Goal: Task Accomplishment & Management: Complete application form

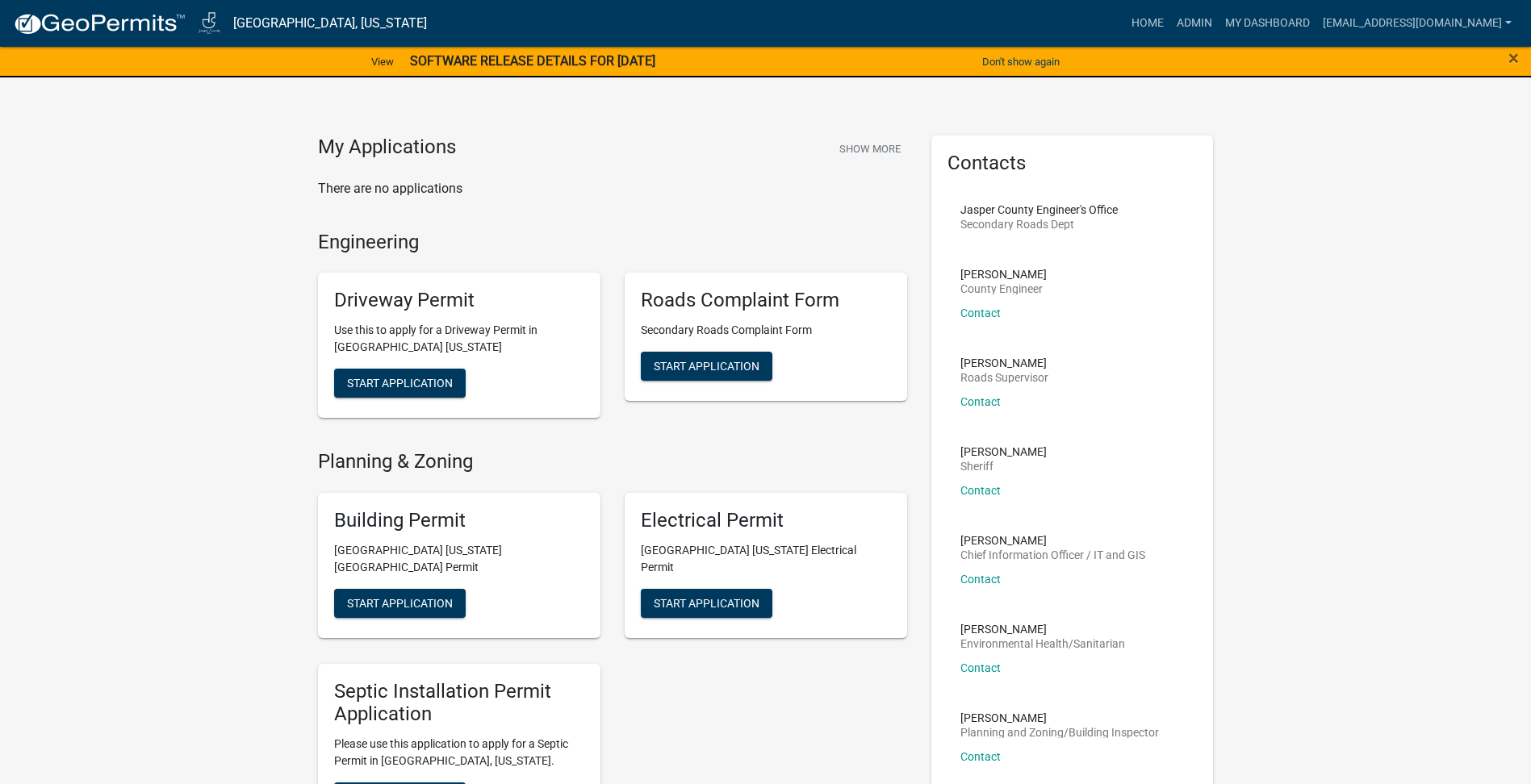
click at [367, 339] on p "Use this to apply for a Driveway Permit in [GEOGRAPHIC_DATA] [US_STATE]" at bounding box center [459, 339] width 251 height 34
click at [384, 377] on span "Start Application" at bounding box center [399, 384] width 106 height 13
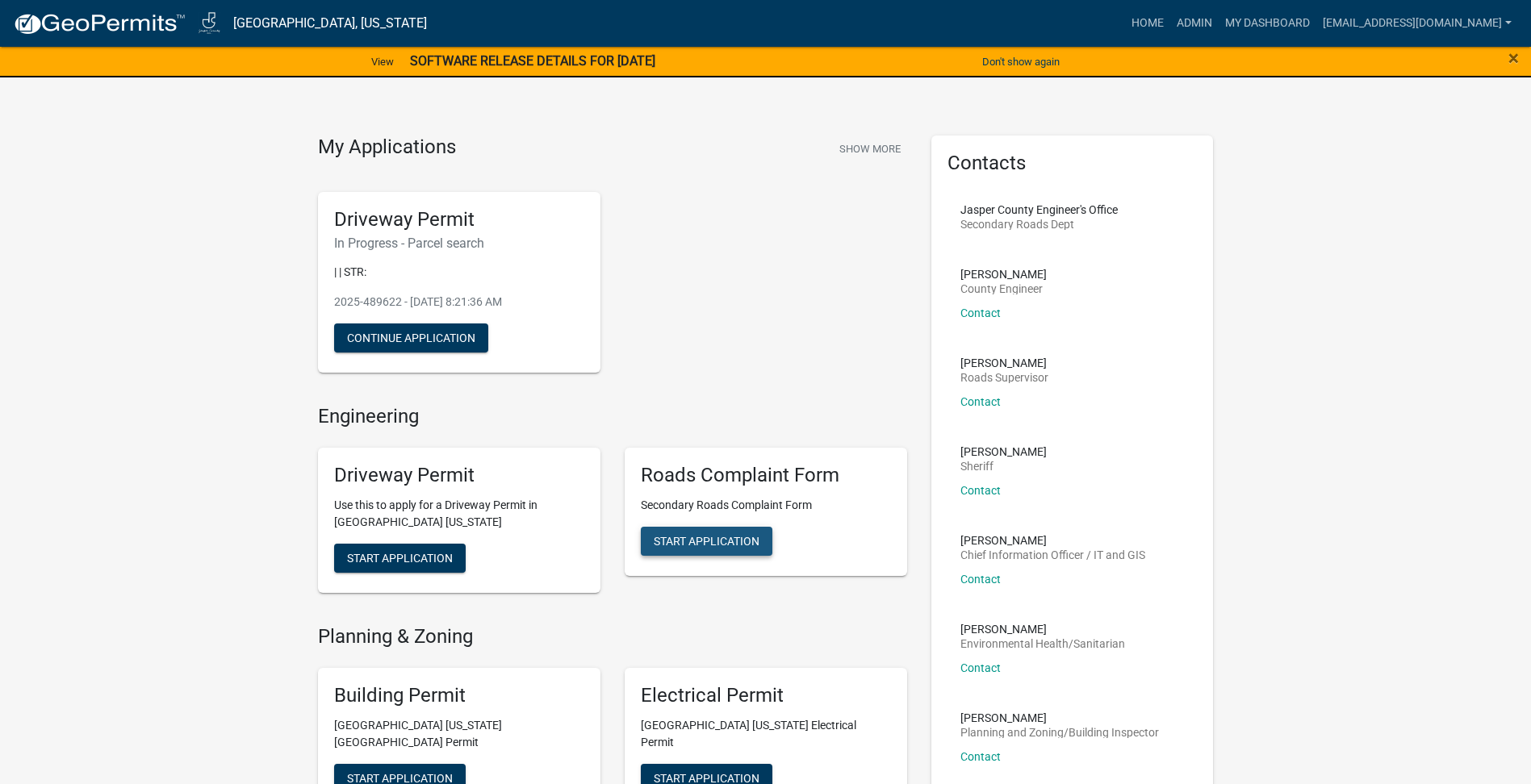
click at [747, 540] on span "Start Application" at bounding box center [706, 542] width 106 height 13
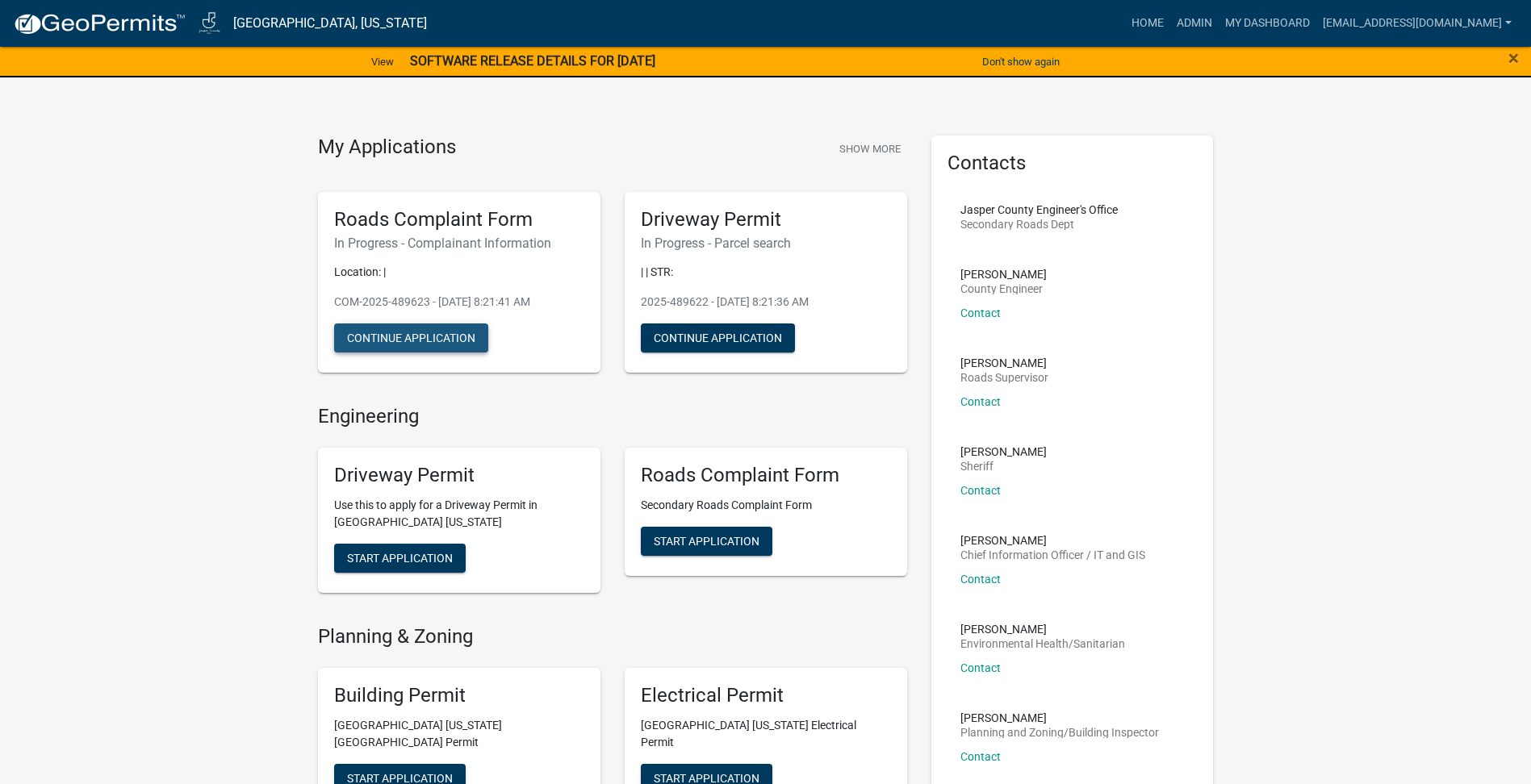
click at [411, 332] on button "Continue Application" at bounding box center [412, 338] width 154 height 29
click at [726, 333] on button "Continue Application" at bounding box center [718, 338] width 154 height 29
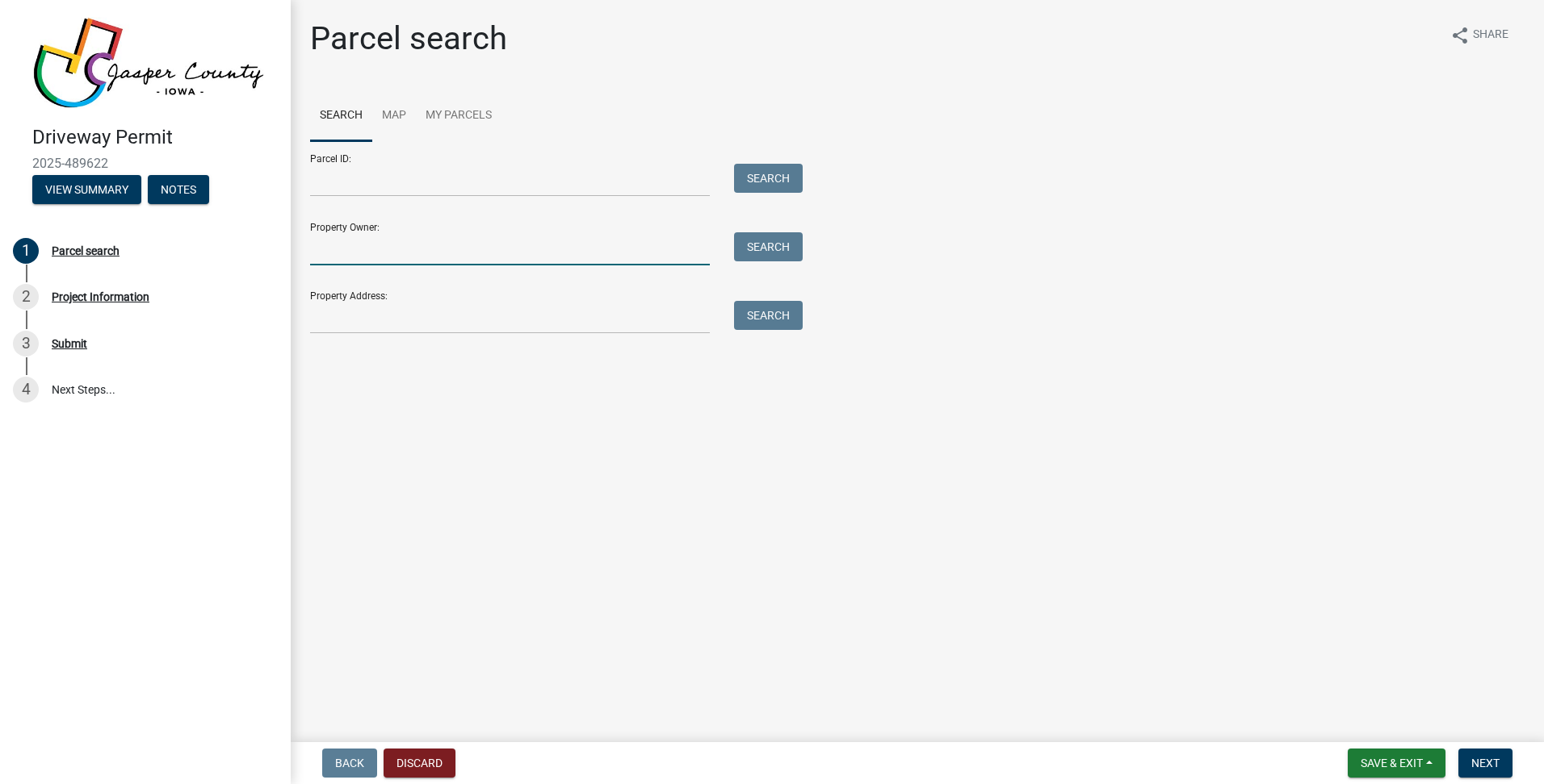
click at [406, 251] on input "Property Owner:" at bounding box center [509, 249] width 399 height 33
type input "sutton"
click at [769, 251] on button "Search" at bounding box center [768, 247] width 69 height 29
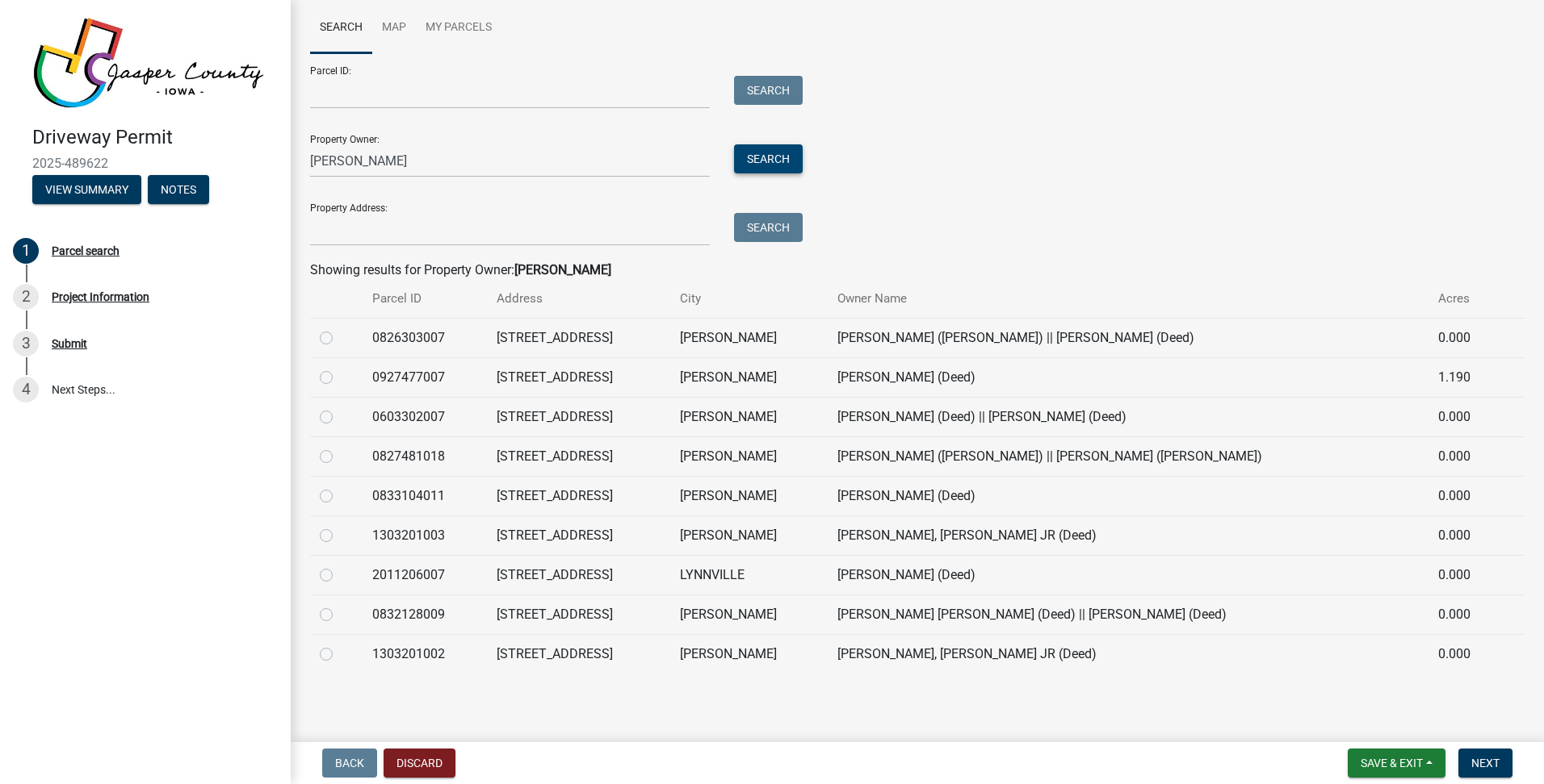
scroll to position [89, 0]
click at [339, 605] on label at bounding box center [339, 605] width 0 height 0
click at [339, 613] on input "radio" at bounding box center [344, 610] width 10 height 10
radio input "true"
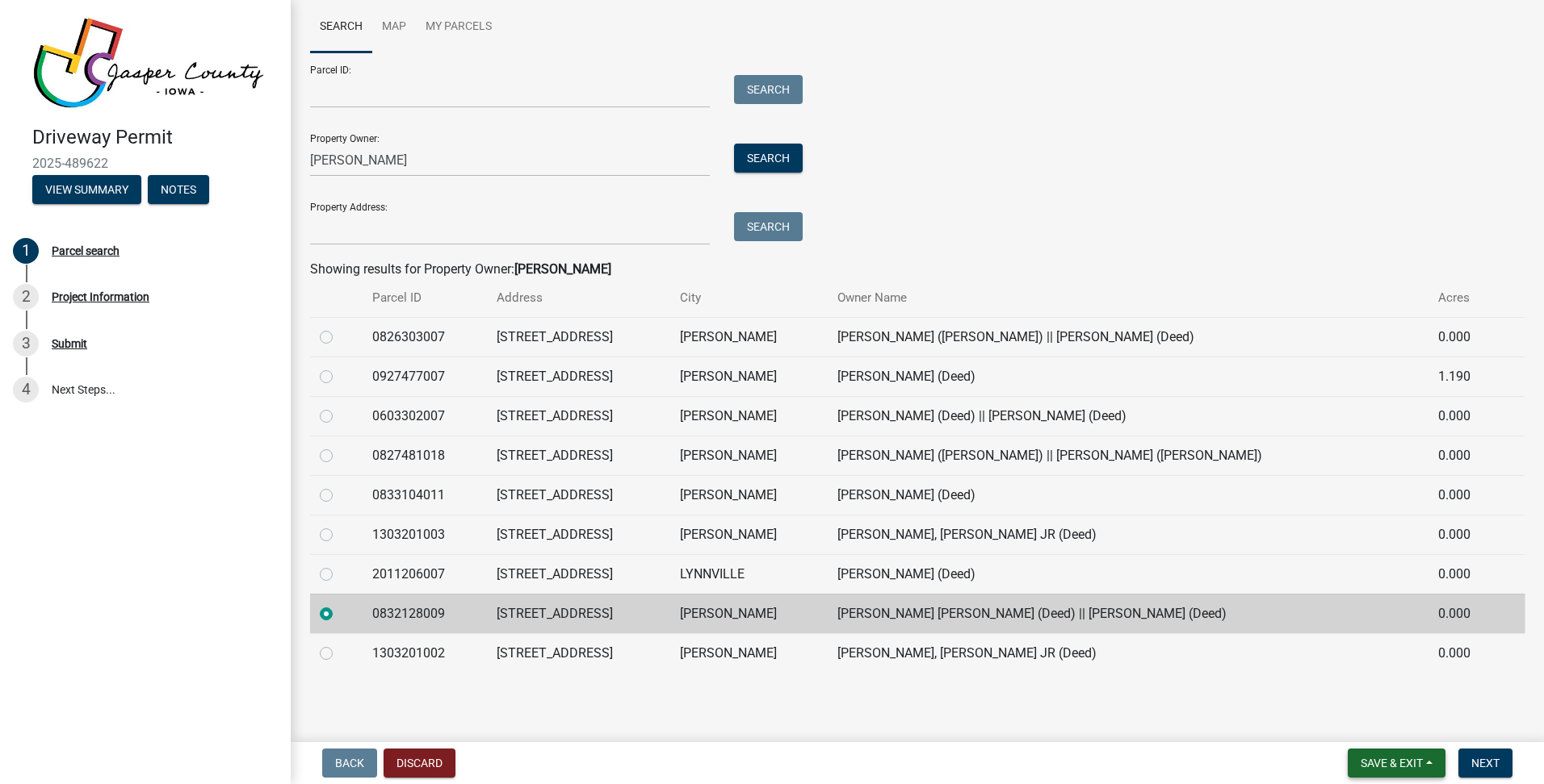
click at [1407, 757] on span "Save & Exit" at bounding box center [1392, 764] width 62 height 13
click at [1134, 722] on main "Parcel search share Share Search Map My Parcels Parcel ID: Search Property Owne…" at bounding box center [917, 368] width 1253 height 736
click at [1468, 755] on button "Next" at bounding box center [1485, 763] width 54 height 29
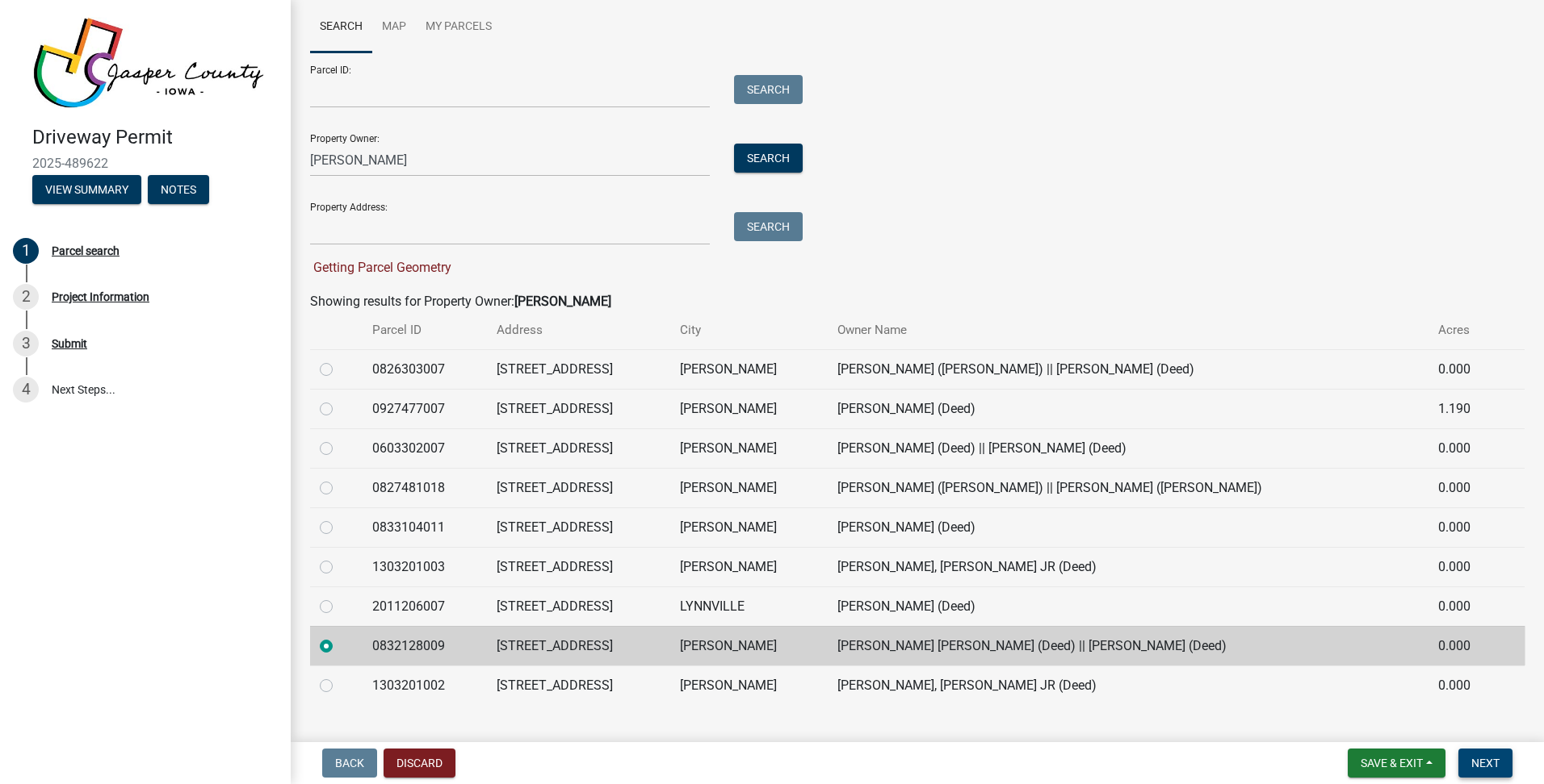
click at [1479, 769] on span "Next" at bounding box center [1486, 764] width 29 height 13
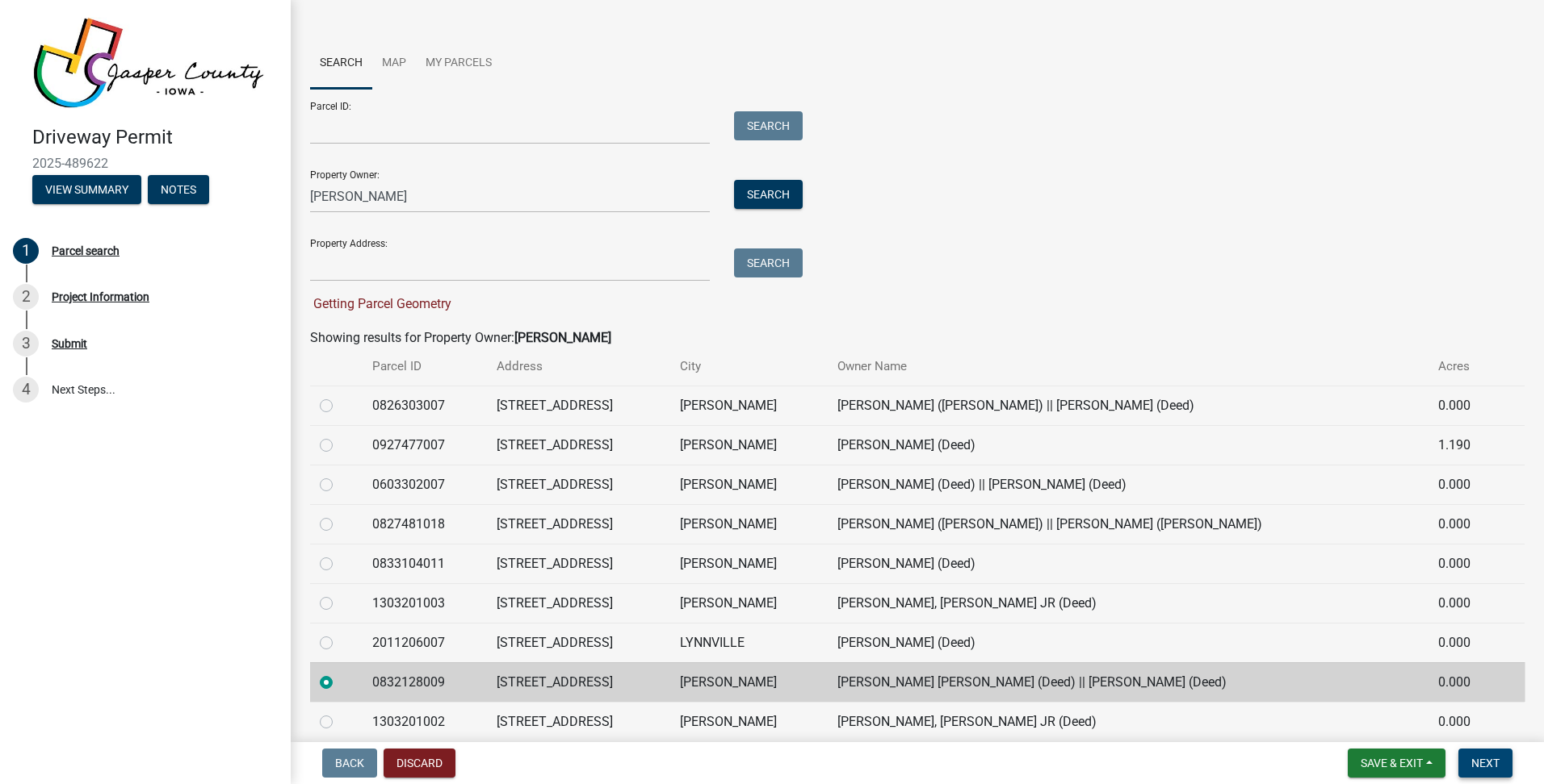
scroll to position [121, 0]
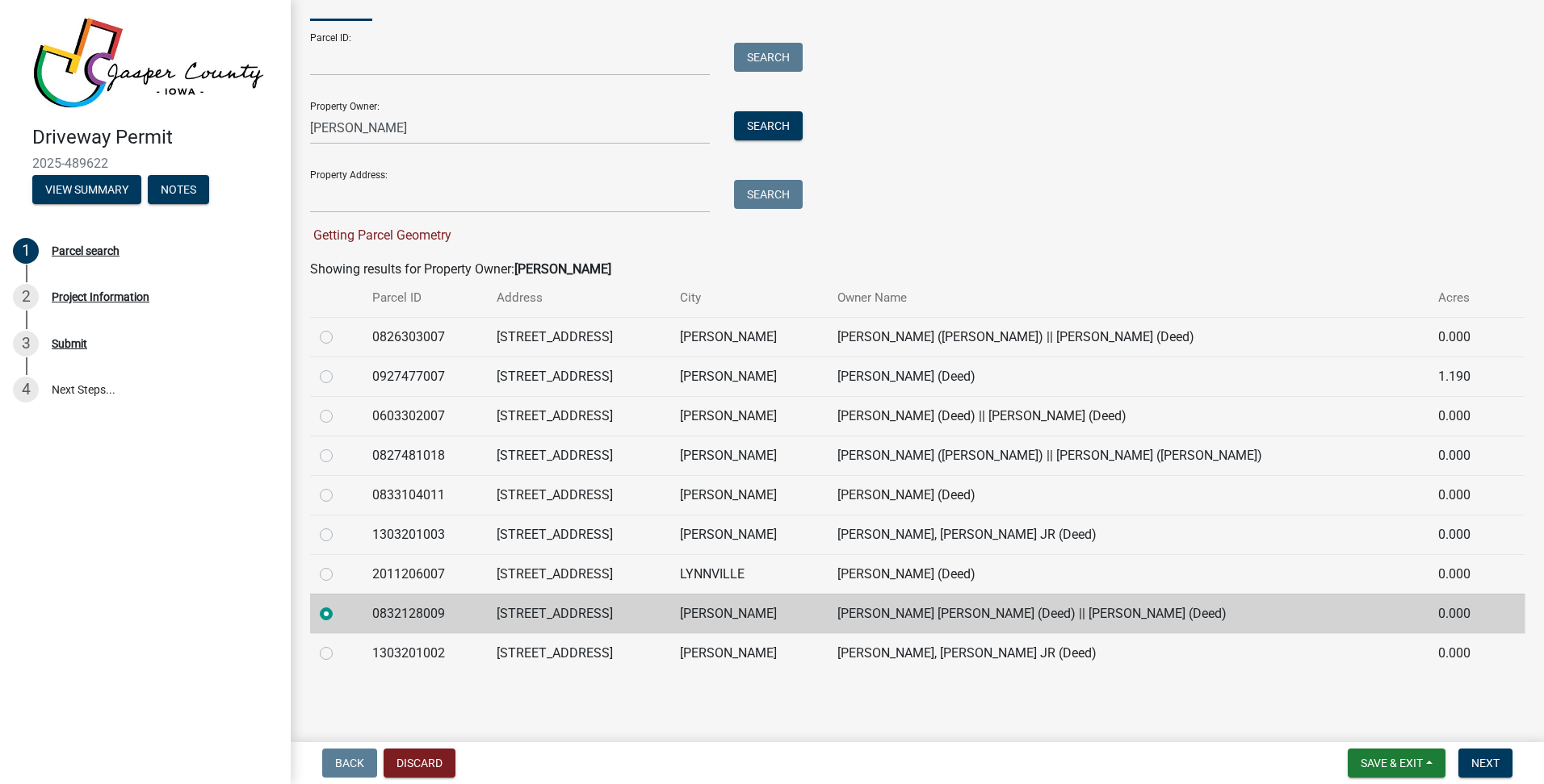
click at [670, 621] on td "182 HATCH ST" at bounding box center [579, 614] width 183 height 40
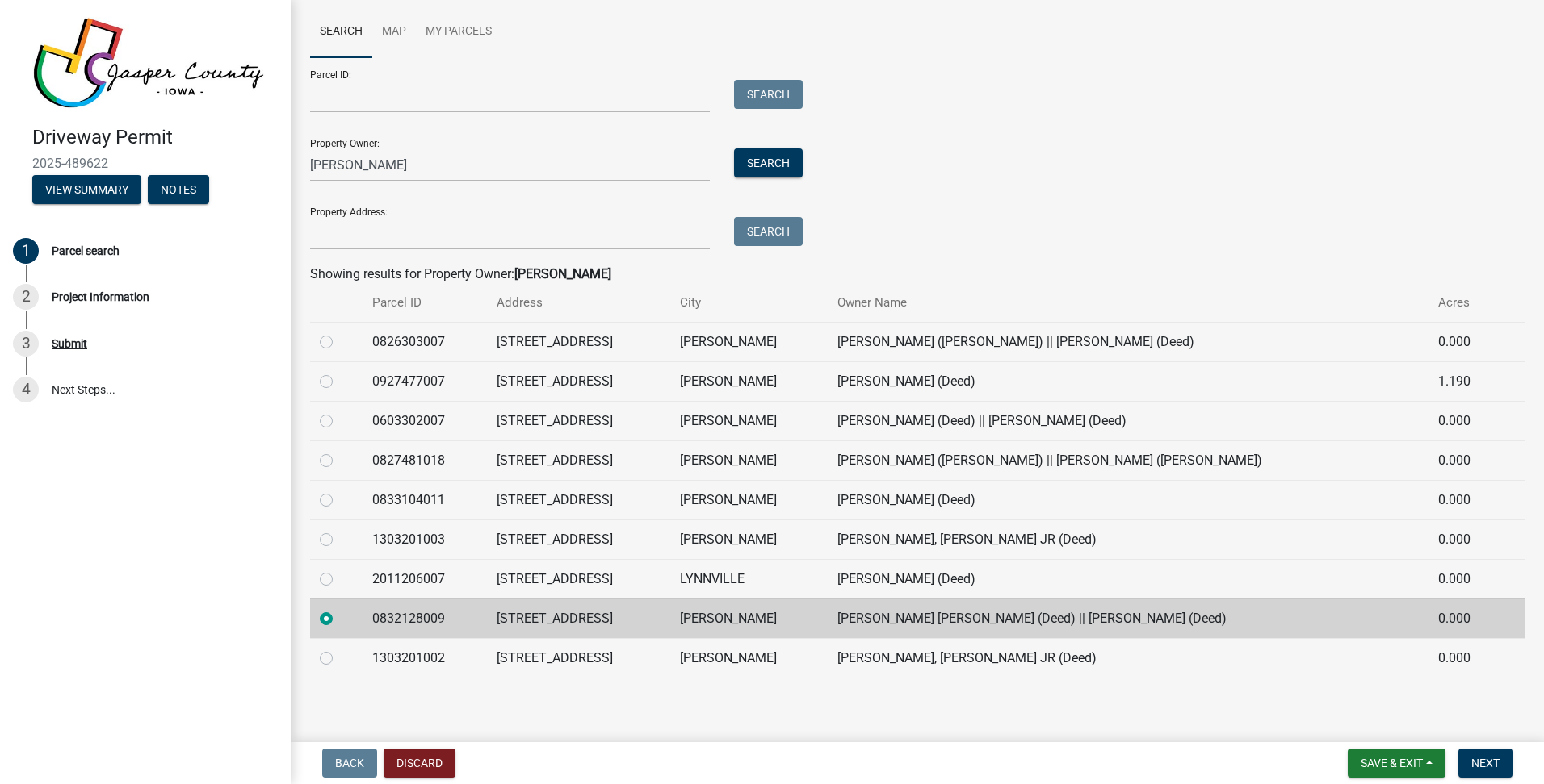
scroll to position [89, 0]
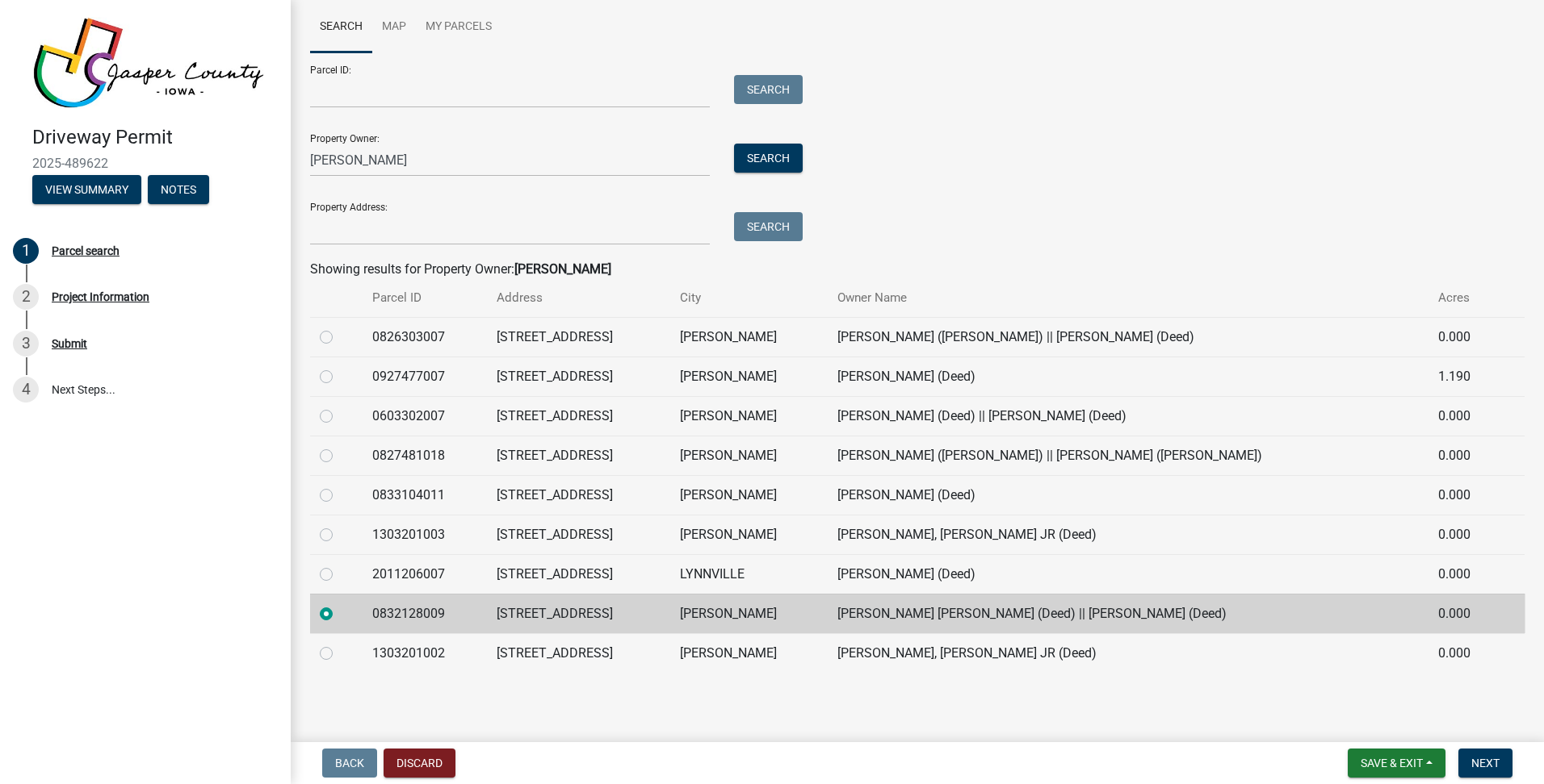
click at [339, 605] on label at bounding box center [339, 605] width 0 height 0
click at [339, 610] on input "radio" at bounding box center [344, 610] width 10 height 10
click at [1472, 757] on span "Next" at bounding box center [1486, 764] width 29 height 13
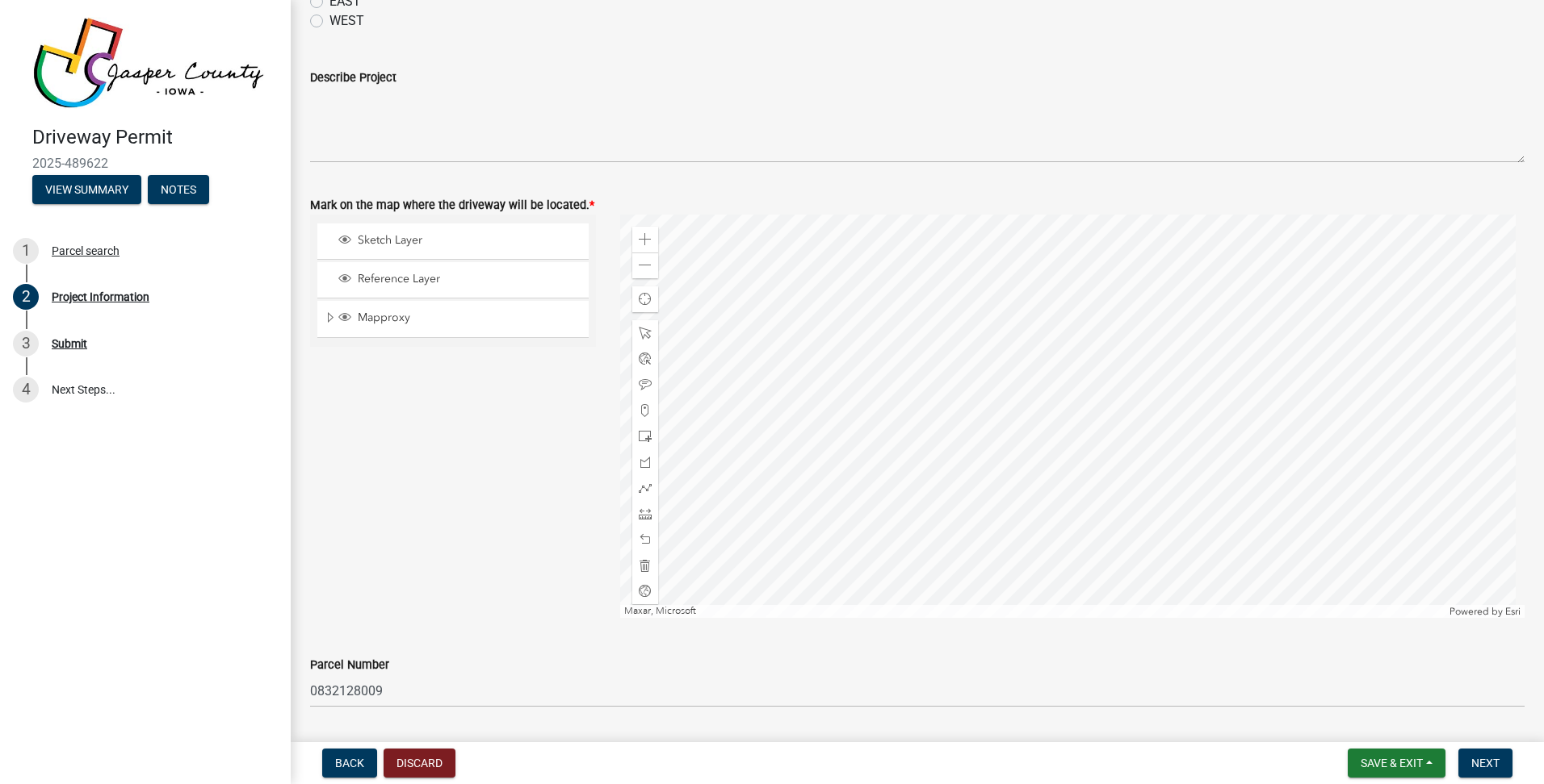
scroll to position [1589, 0]
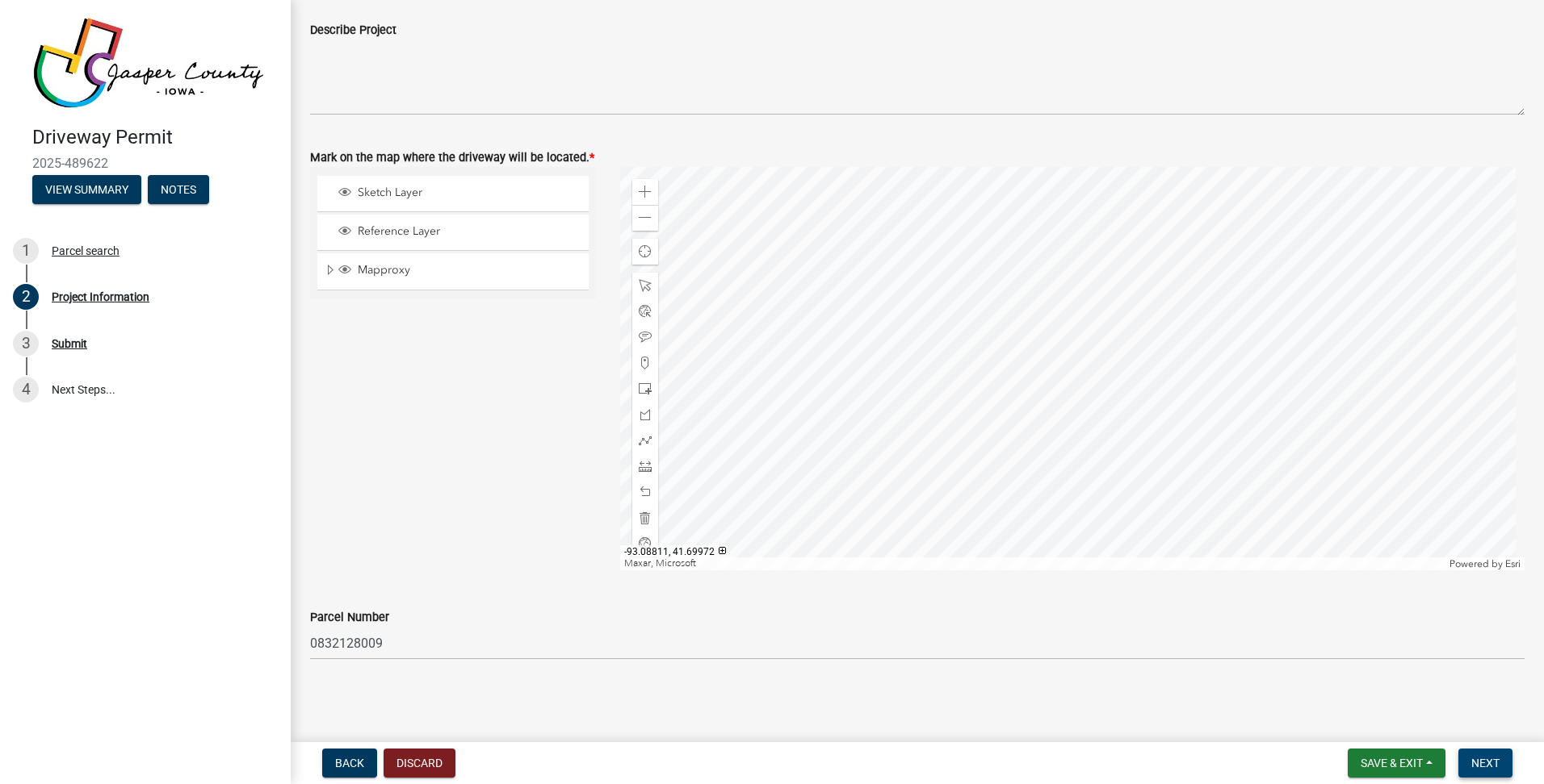
click at [1482, 752] on button "Next" at bounding box center [1485, 763] width 54 height 29
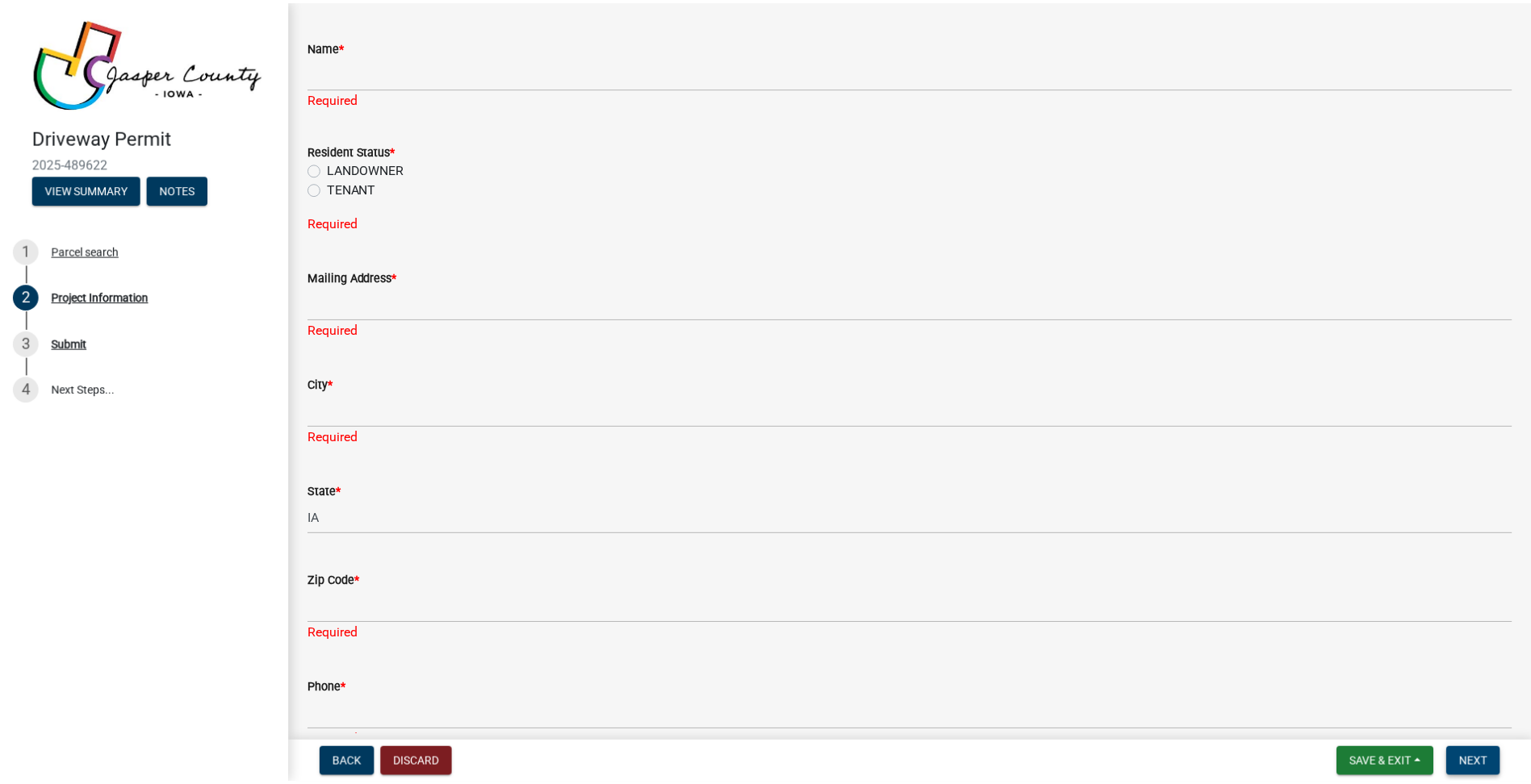
scroll to position [108, 0]
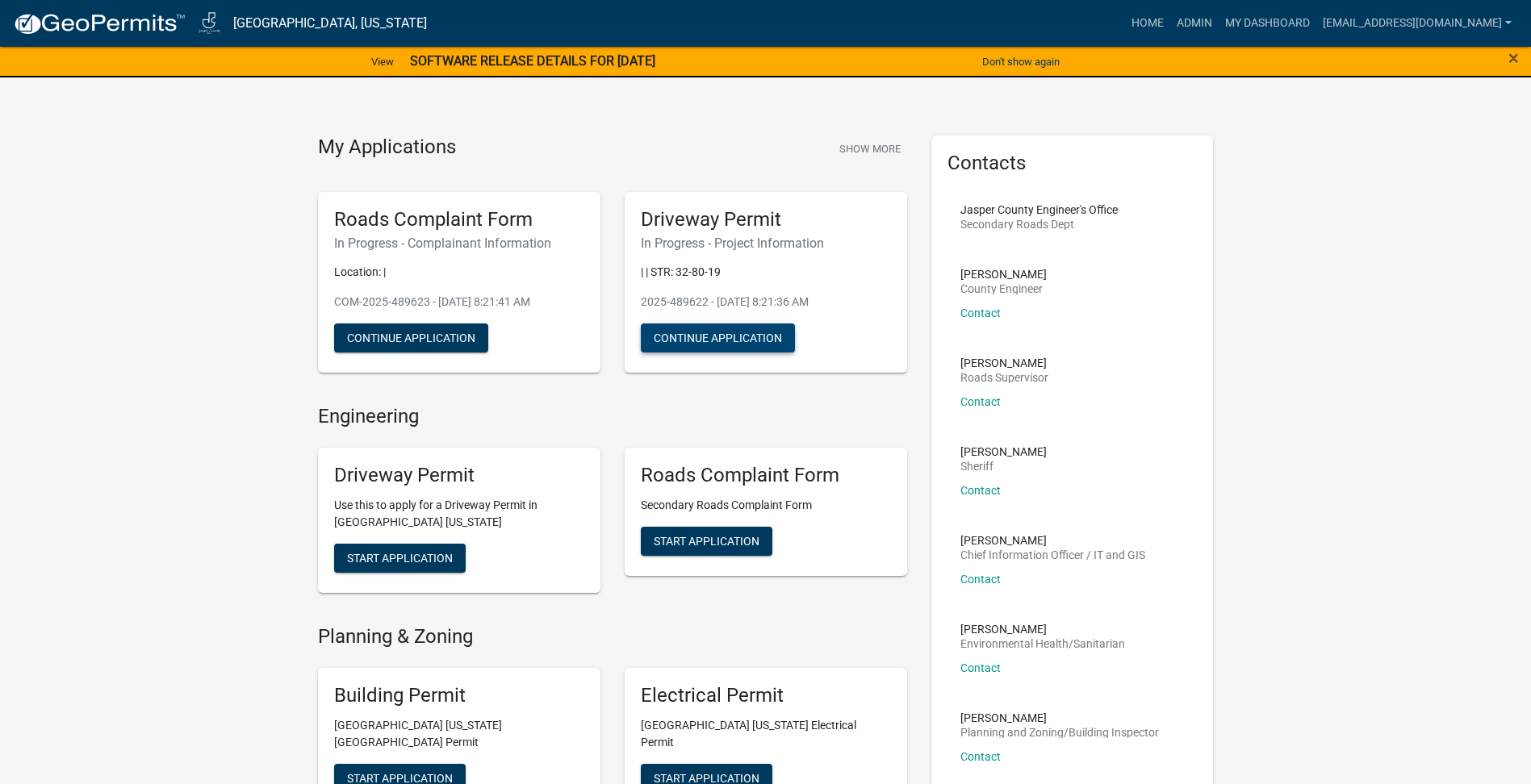
drag, startPoint x: 761, startPoint y: 335, endPoint x: 817, endPoint y: 265, distance: 89.6
drag, startPoint x: 817, startPoint y: 265, endPoint x: 757, endPoint y: 263, distance: 60.0
click at [757, 263] on div "Driveway Permit In Progress - Project Information | | STR: 32-80-19 2025-489622…" at bounding box center [766, 283] width 283 height 182
click at [755, 264] on p "| | STR: 32-80-19" at bounding box center [766, 272] width 251 height 17
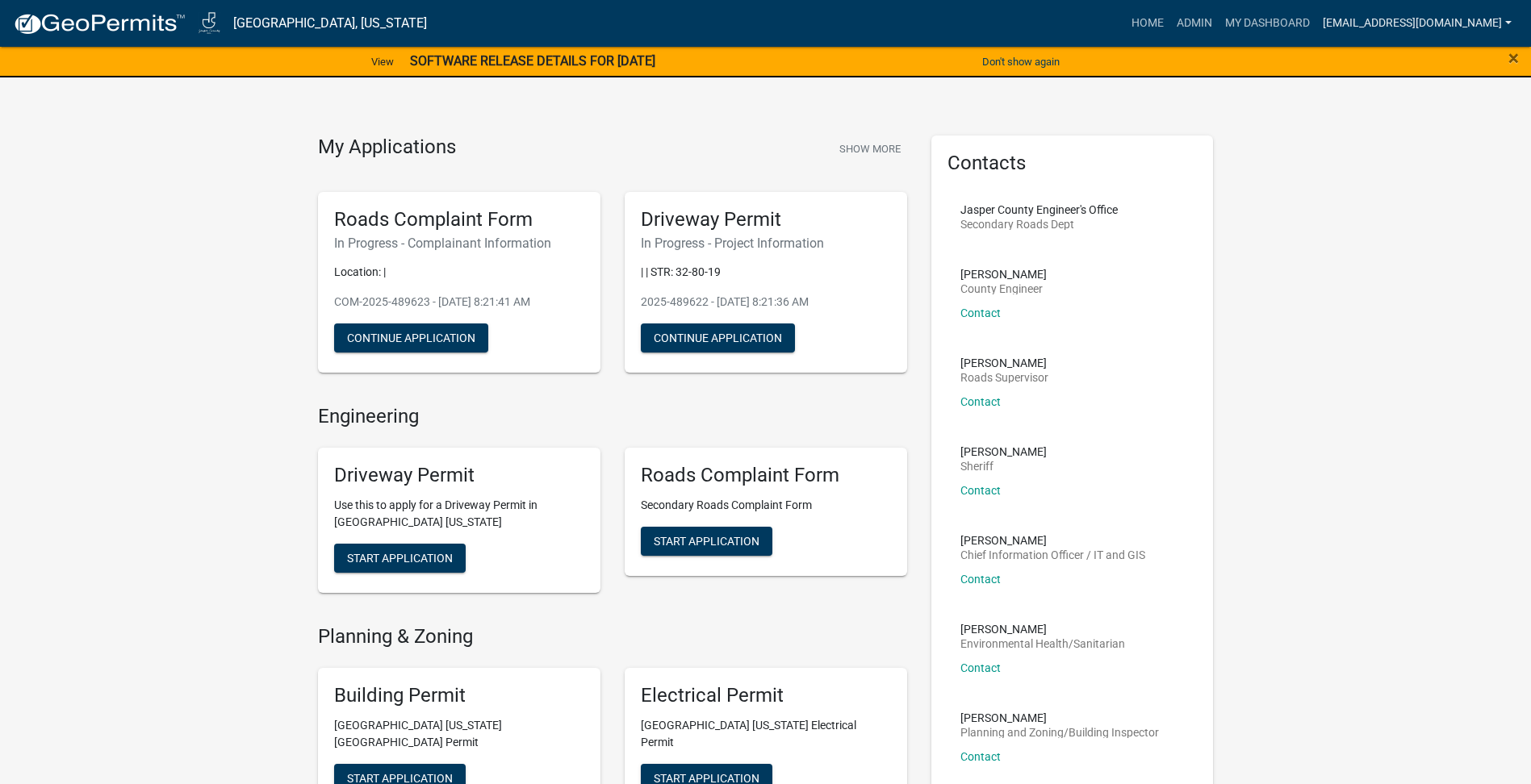
click at [1405, 18] on link "[EMAIL_ADDRESS][DOMAIN_NAME]" at bounding box center [1418, 23] width 202 height 30
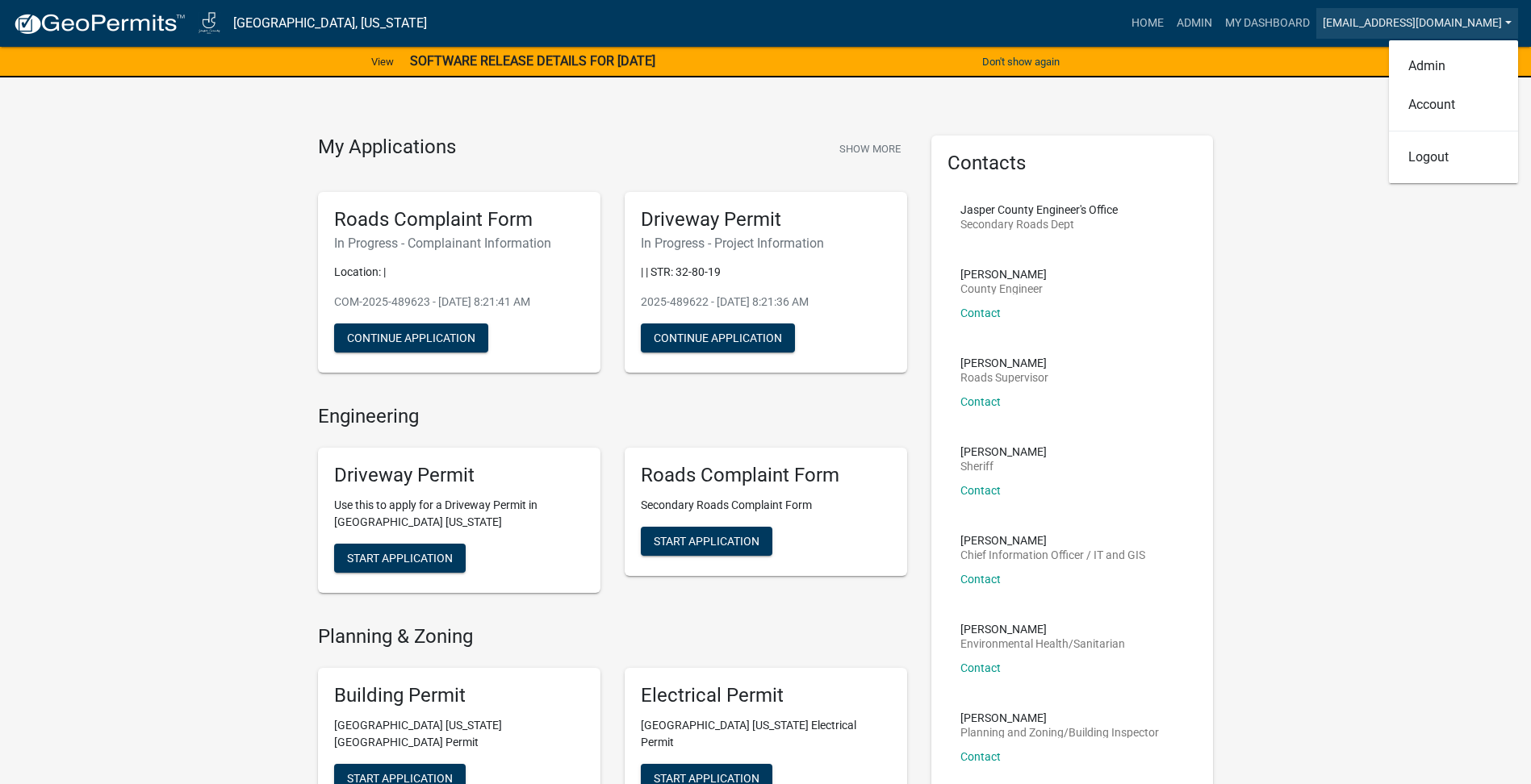
click at [1405, 18] on link "[EMAIL_ADDRESS][DOMAIN_NAME]" at bounding box center [1418, 23] width 202 height 30
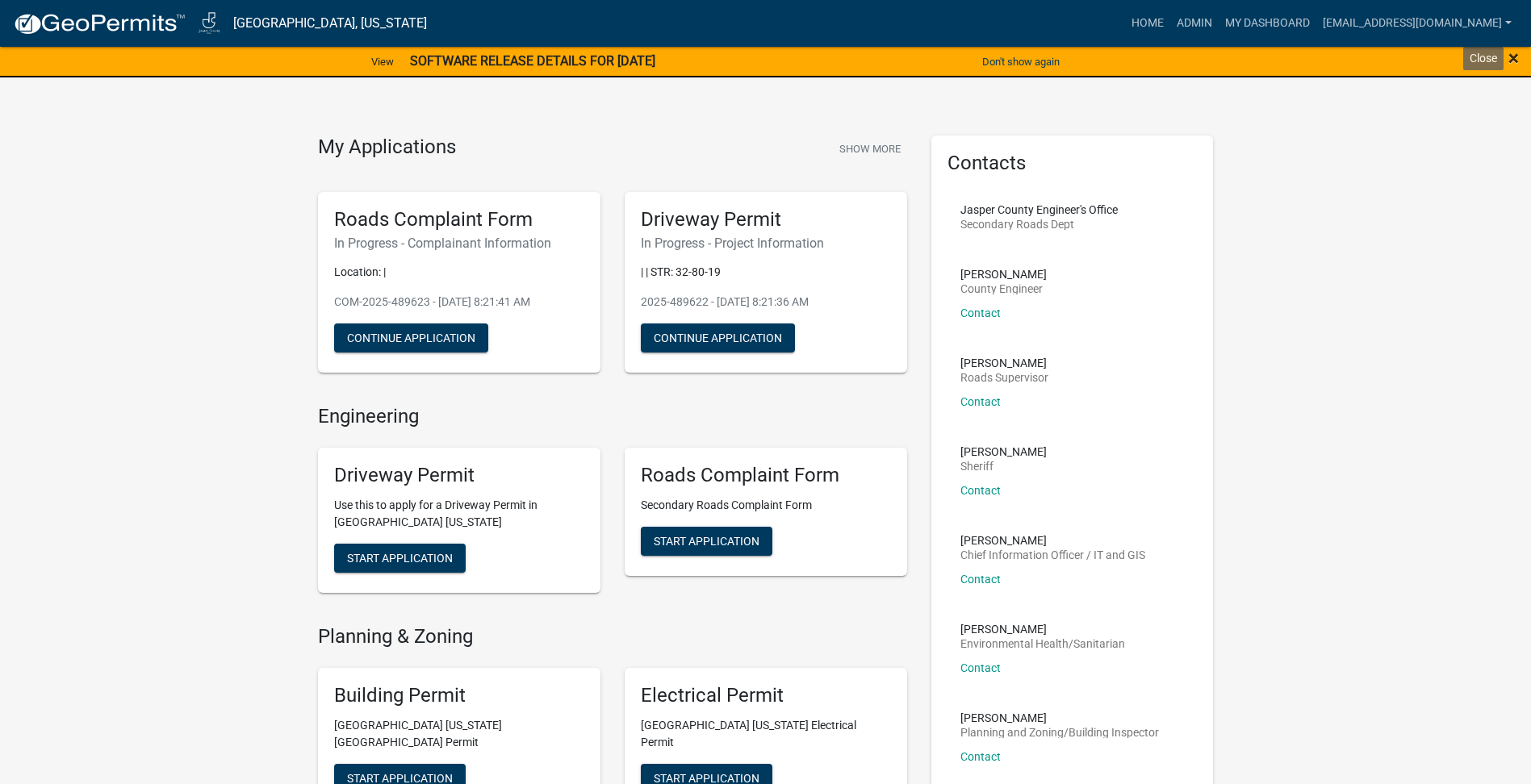
click at [1508, 57] on span "×" at bounding box center [1513, 58] width 10 height 23
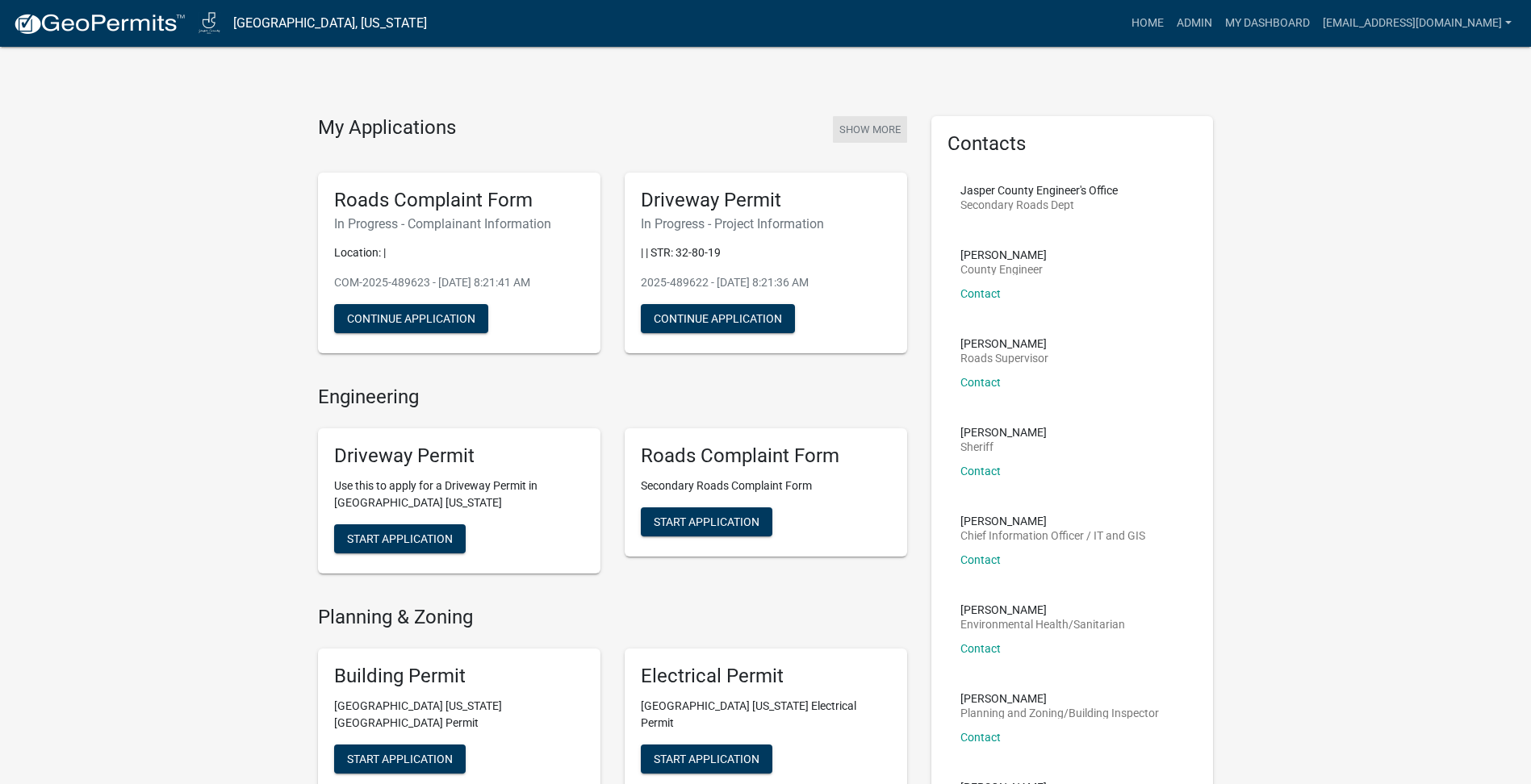
click at [849, 128] on button "Show More" at bounding box center [870, 130] width 74 height 27
